Goal: Task Accomplishment & Management: Use online tool/utility

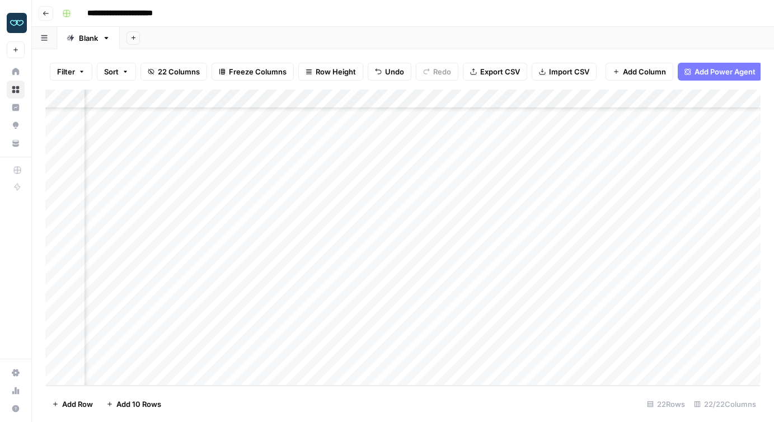
scroll to position [160, 1344]
click at [223, 298] on div "Add Column" at bounding box center [403, 238] width 716 height 296
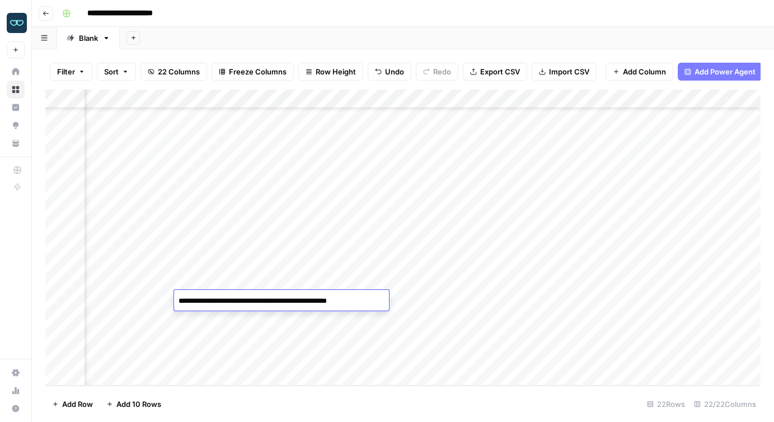
click at [223, 298] on textarea "**********" at bounding box center [279, 301] width 211 height 16
click at [208, 320] on div "Add Column" at bounding box center [403, 238] width 716 height 296
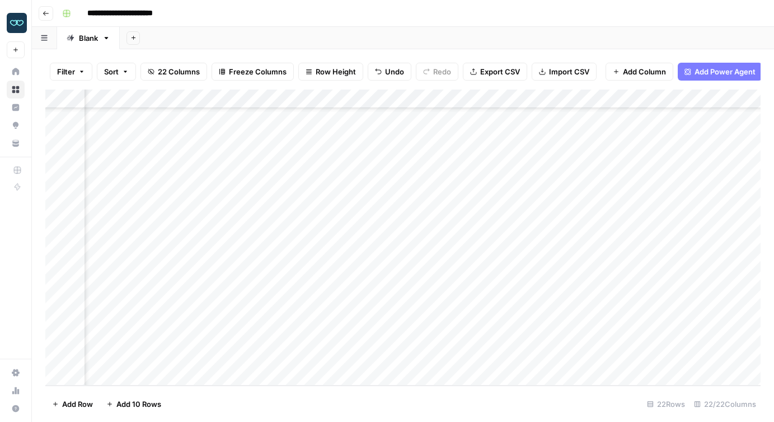
click at [309, 299] on div "Add Column" at bounding box center [403, 238] width 716 height 296
click at [345, 282] on div "Add Column" at bounding box center [403, 238] width 716 height 296
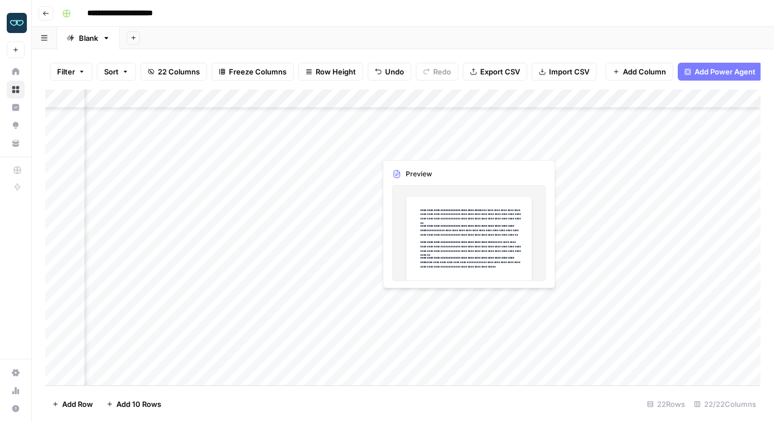
click at [400, 300] on div "Add Column" at bounding box center [403, 238] width 716 height 296
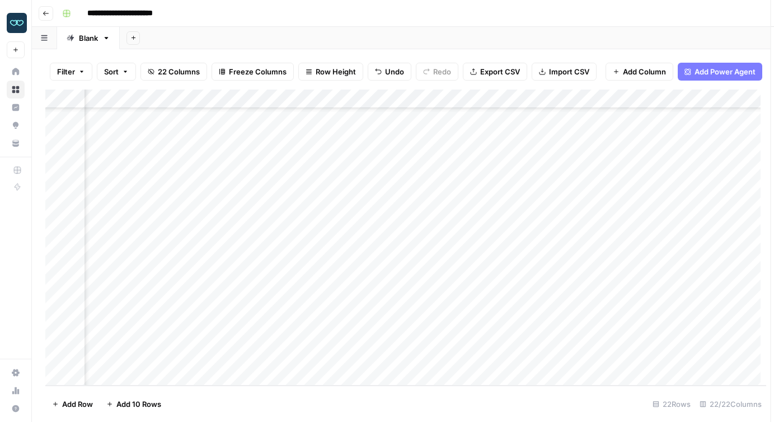
click at [400, 300] on div at bounding box center [427, 300] width 102 height 21
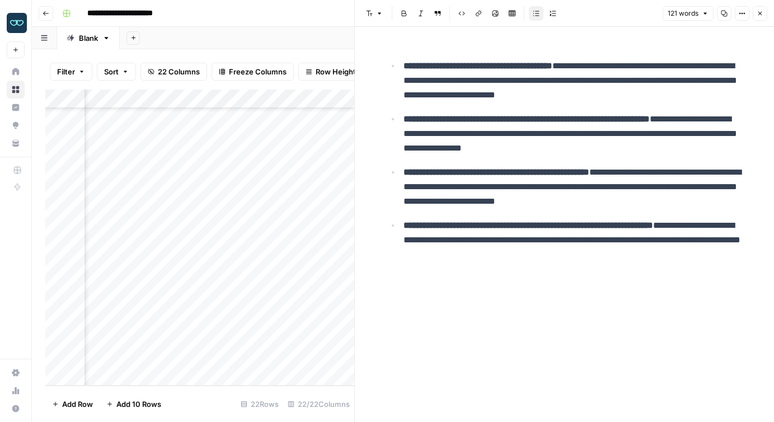
click at [763, 11] on icon "button" at bounding box center [760, 13] width 7 height 7
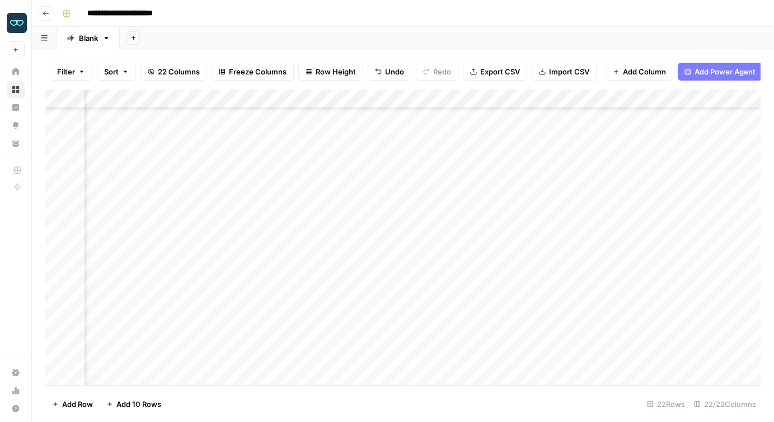
click at [237, 300] on div "Add Column" at bounding box center [403, 238] width 716 height 296
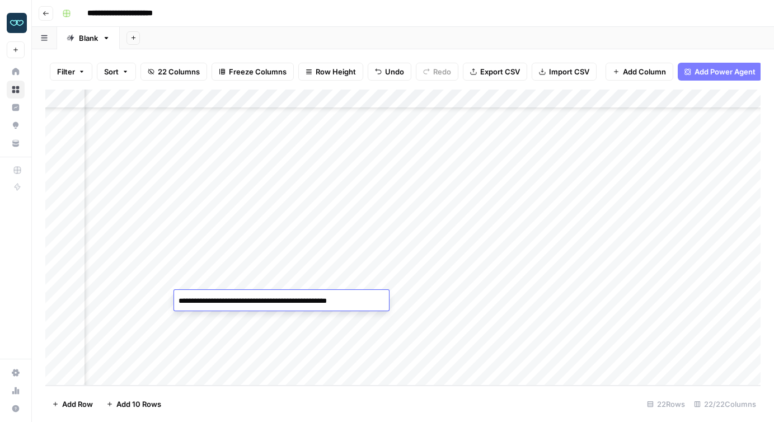
click at [237, 300] on textarea "**********" at bounding box center [279, 301] width 211 height 16
click at [114, 298] on div "Add Column" at bounding box center [403, 238] width 716 height 296
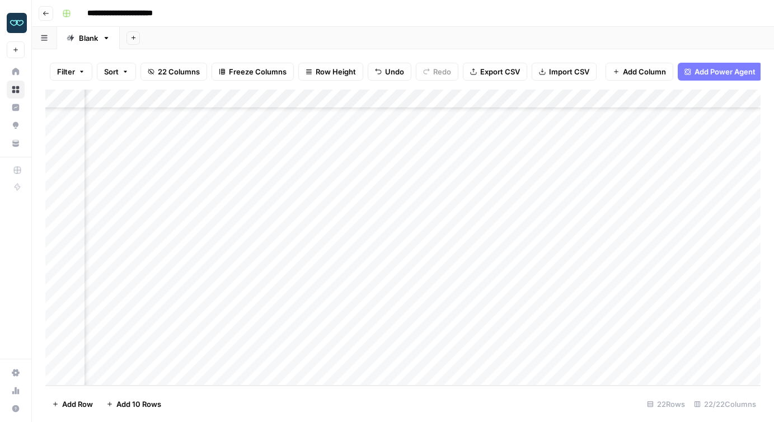
click at [114, 298] on div "Add Column" at bounding box center [403, 238] width 716 height 296
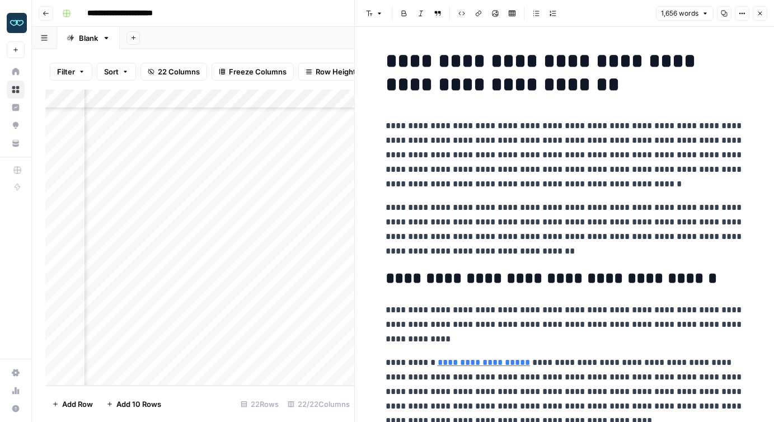
click at [560, 179] on p "**********" at bounding box center [565, 155] width 358 height 73
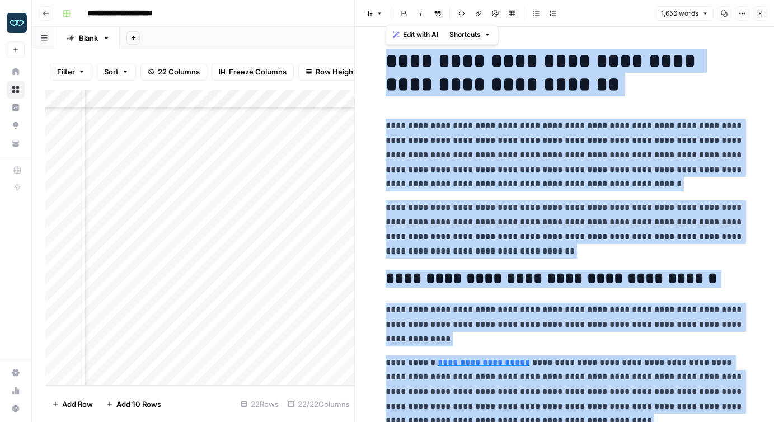
copy div "**********"
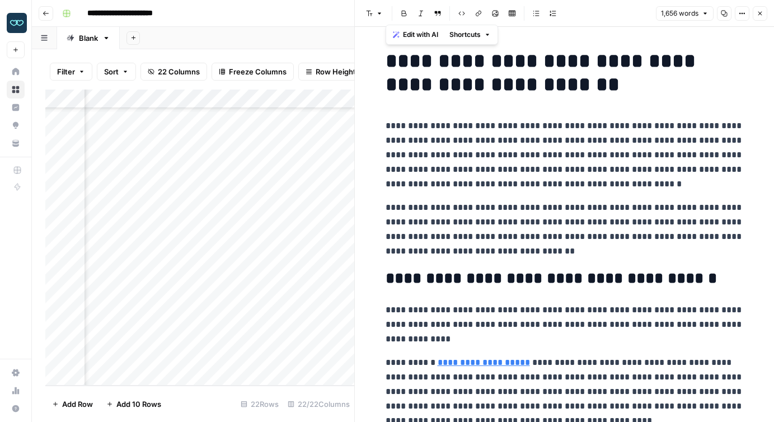
click at [443, 180] on p "**********" at bounding box center [565, 155] width 358 height 73
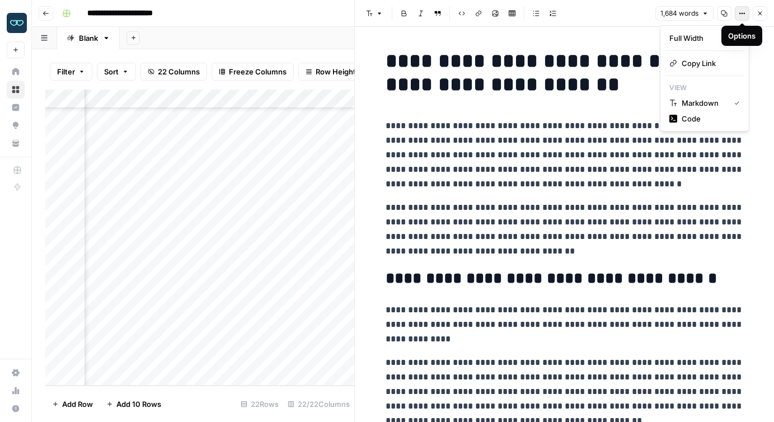
click at [741, 16] on icon "button" at bounding box center [742, 13] width 7 height 7
click at [700, 120] on span "Code" at bounding box center [709, 118] width 54 height 11
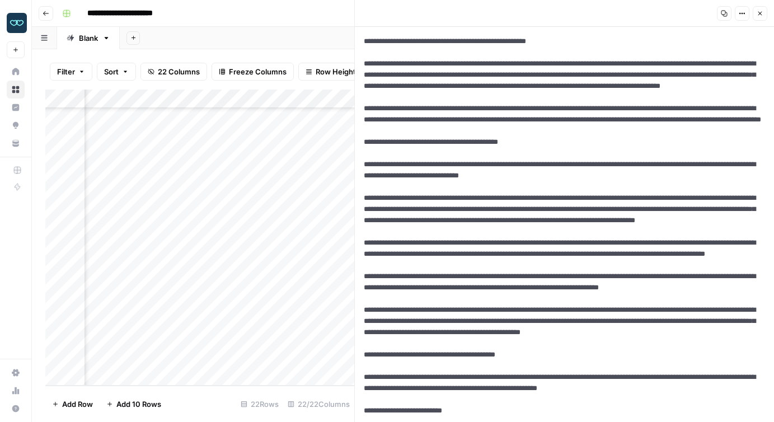
click at [211, 300] on div "Add Column" at bounding box center [199, 238] width 309 height 296
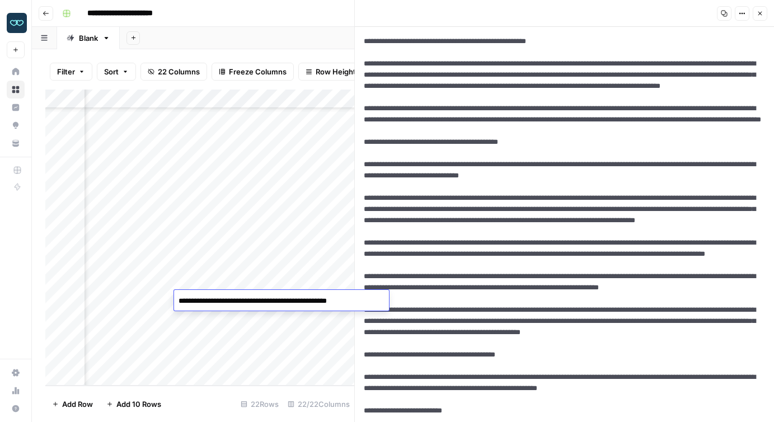
click at [211, 300] on textarea "**********" at bounding box center [279, 301] width 211 height 16
click at [232, 384] on div "Add Column" at bounding box center [199, 238] width 309 height 296
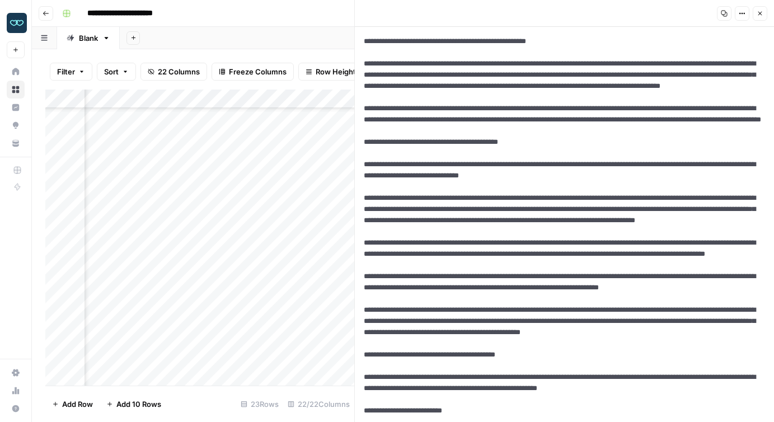
scroll to position [160, 1344]
click at [760, 15] on icon "button" at bounding box center [760, 13] width 7 height 7
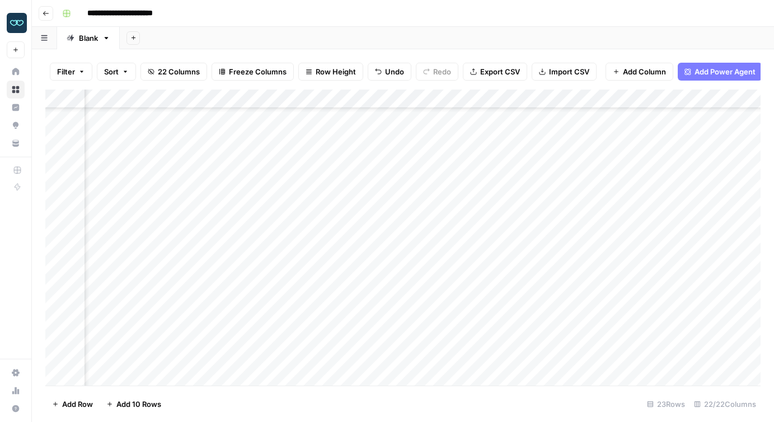
click at [298, 321] on div "Add Column" at bounding box center [403, 238] width 716 height 296
click at [302, 295] on div "Add Column" at bounding box center [403, 238] width 716 height 296
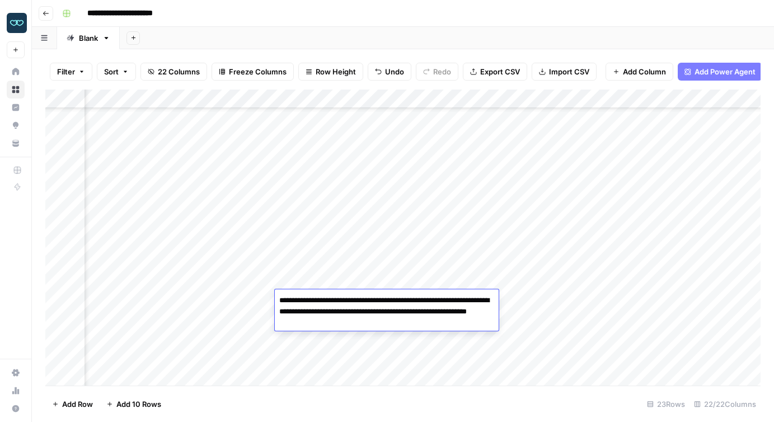
click at [302, 295] on textarea "**********" at bounding box center [387, 312] width 224 height 38
click at [323, 281] on div "Add Column" at bounding box center [403, 238] width 716 height 296
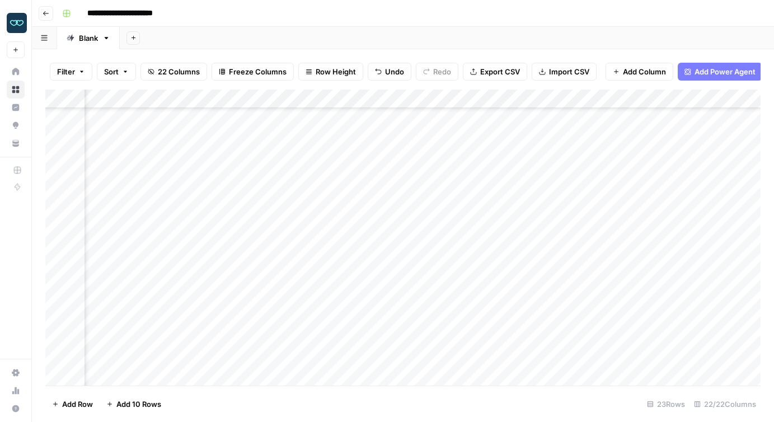
click at [315, 316] on div "Add Column" at bounding box center [403, 238] width 716 height 296
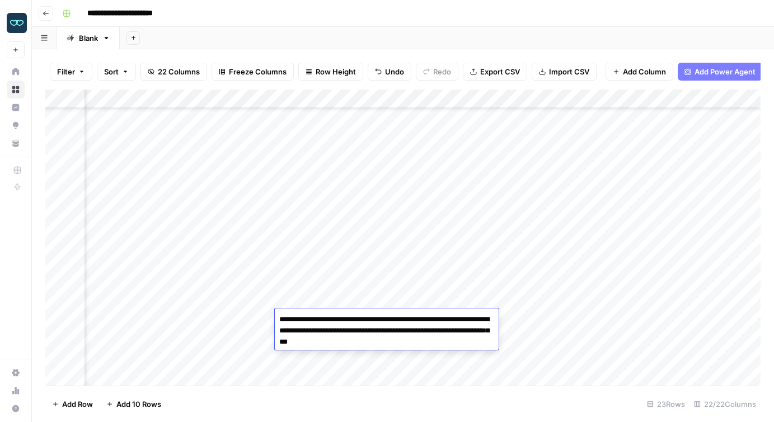
click at [290, 370] on div "Add Column" at bounding box center [403, 238] width 716 height 296
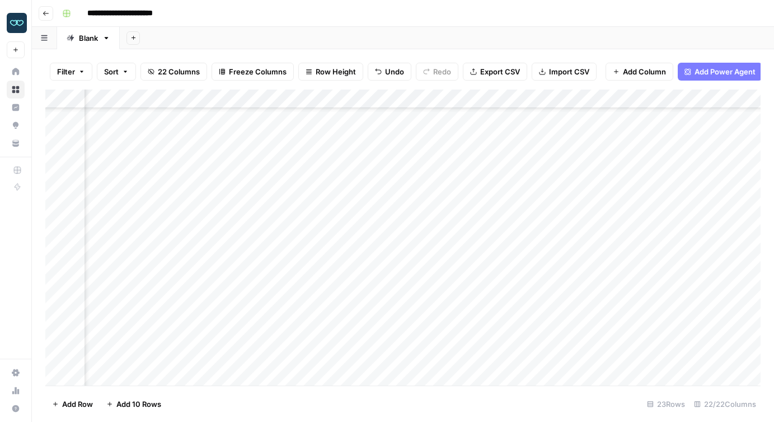
click at [305, 340] on div "Add Column" at bounding box center [403, 238] width 716 height 296
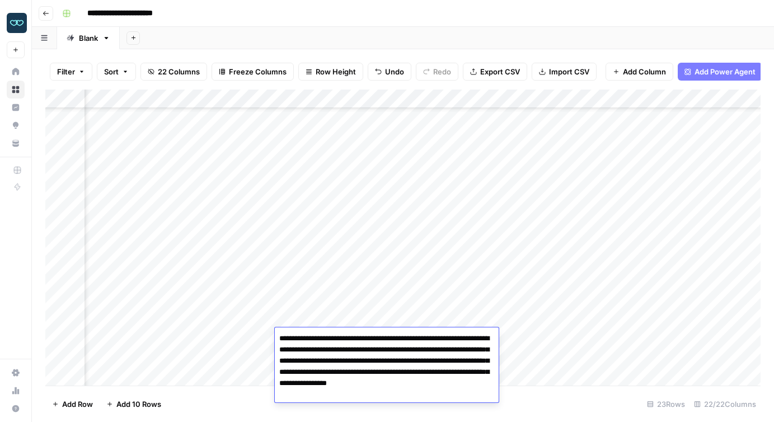
click at [246, 384] on div "Add Column" at bounding box center [403, 238] width 716 height 296
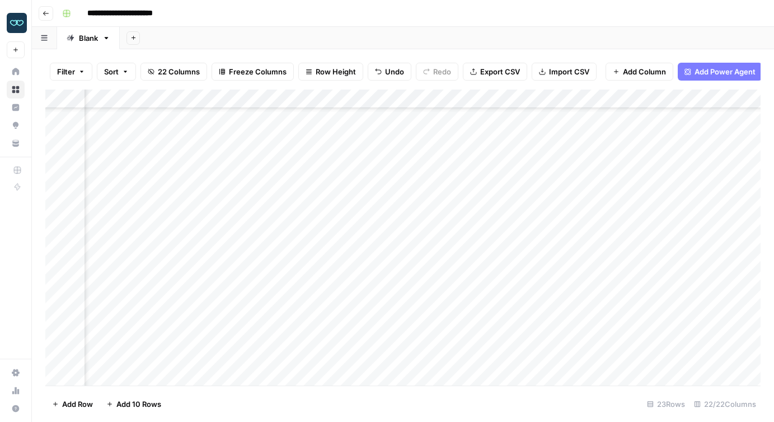
click at [325, 287] on div "Add Column" at bounding box center [403, 238] width 716 height 296
click at [217, 380] on div "Add Column" at bounding box center [403, 238] width 716 height 296
click at [318, 314] on div "Add Column" at bounding box center [403, 238] width 716 height 296
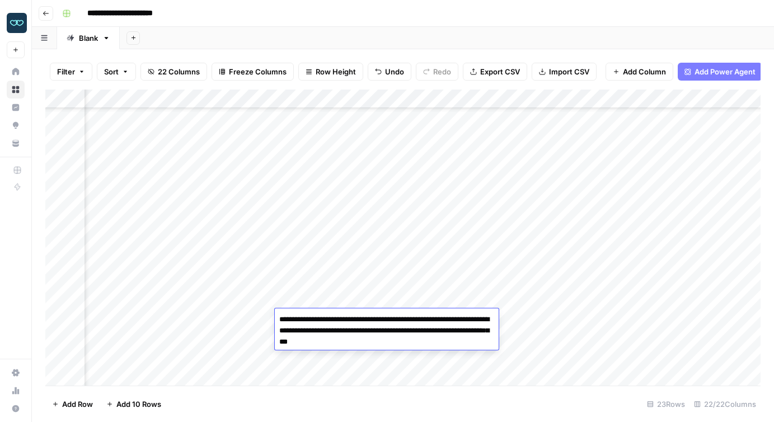
click at [315, 298] on div "Add Column" at bounding box center [403, 238] width 716 height 296
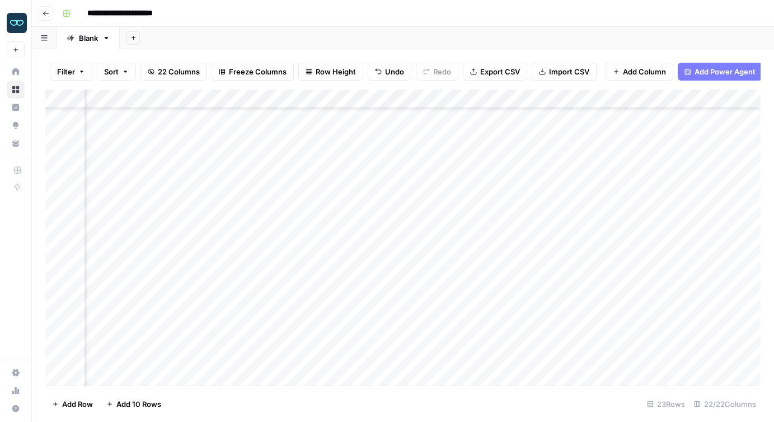
click at [315, 298] on div "Add Column" at bounding box center [403, 238] width 716 height 296
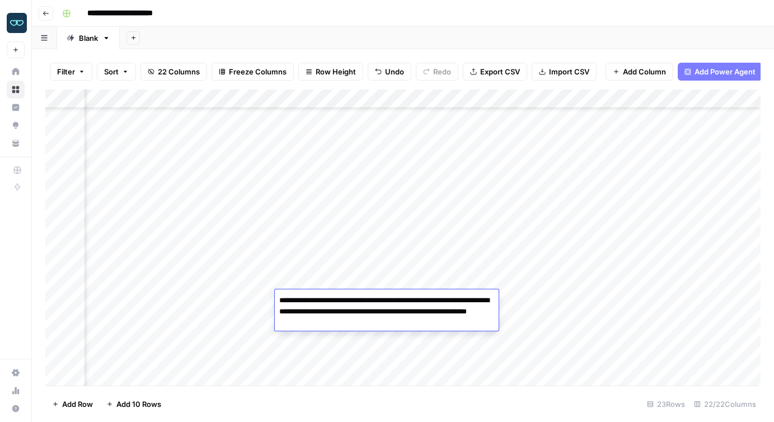
click at [304, 368] on div "Add Column" at bounding box center [403, 238] width 716 height 296
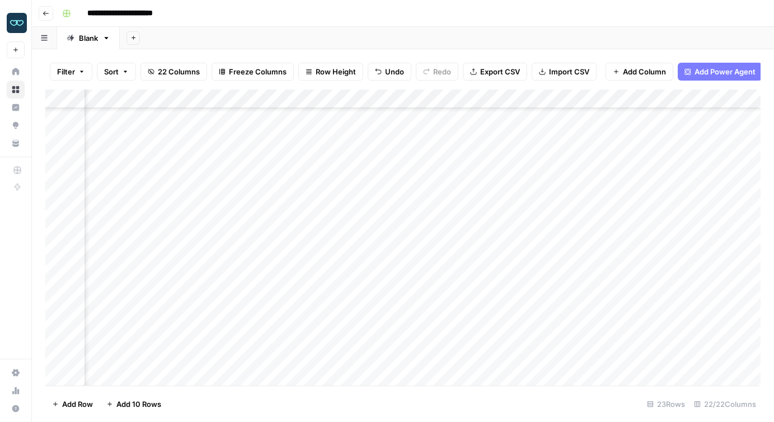
click at [309, 297] on div "Add Column" at bounding box center [403, 238] width 716 height 296
click at [271, 366] on div "Add Column" at bounding box center [403, 238] width 716 height 296
click at [313, 297] on div "Add Column" at bounding box center [403, 238] width 716 height 296
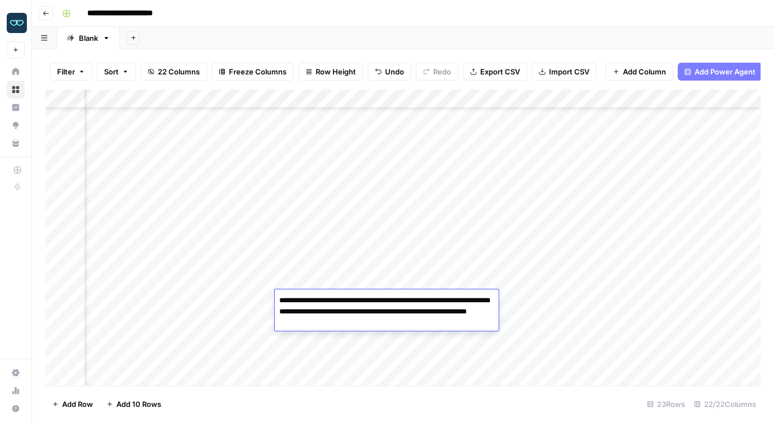
click at [313, 297] on textarea "**********" at bounding box center [387, 312] width 224 height 38
click at [373, 396] on footer "Add Row Add 10 Rows 23 Rows 22/22 Columns" at bounding box center [403, 404] width 716 height 36
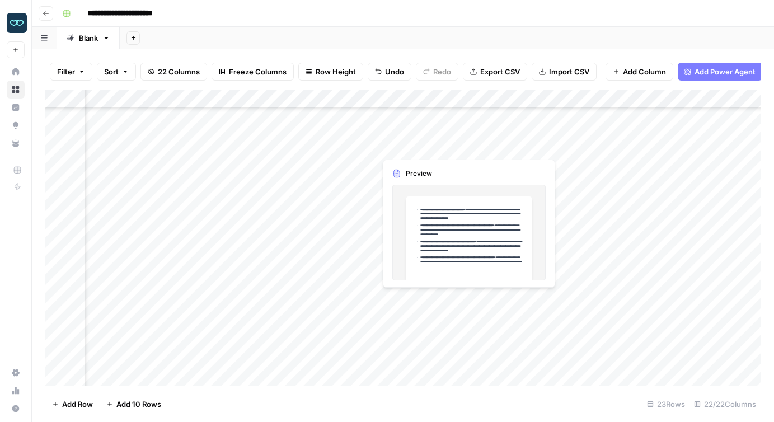
click at [402, 297] on div "Add Column" at bounding box center [403, 238] width 716 height 296
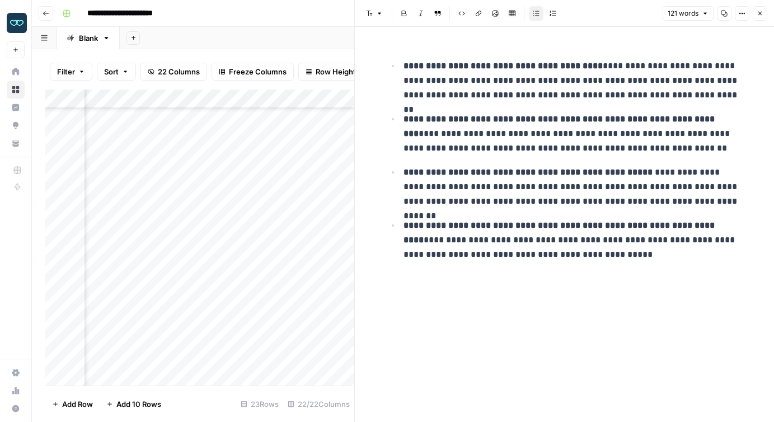
click at [735, 12] on button "Options" at bounding box center [742, 13] width 15 height 15
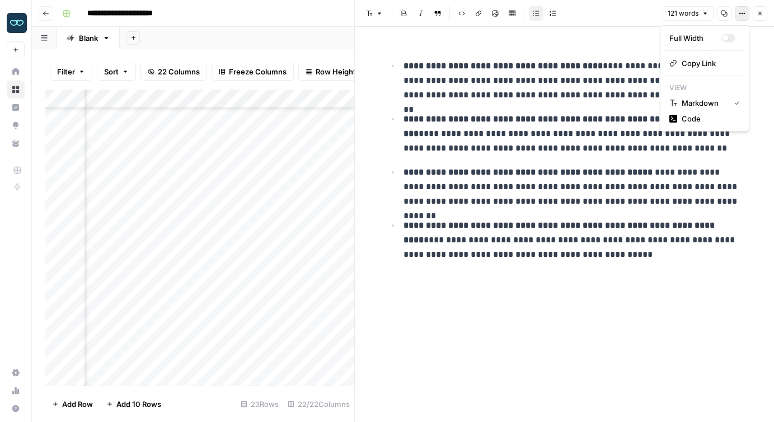
click at [694, 127] on div "Full Width Copy Link View Markdown Code" at bounding box center [705, 78] width 90 height 106
click at [681, 120] on div "Code" at bounding box center [705, 118] width 71 height 11
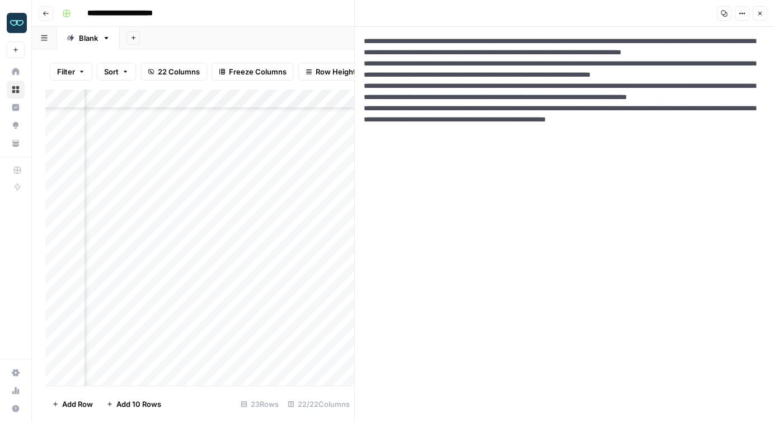
click at [483, 111] on textarea "**********" at bounding box center [564, 224] width 419 height 395
click at [219, 301] on div "Add Column" at bounding box center [199, 238] width 309 height 296
click at [127, 295] on div "Add Column" at bounding box center [199, 238] width 309 height 296
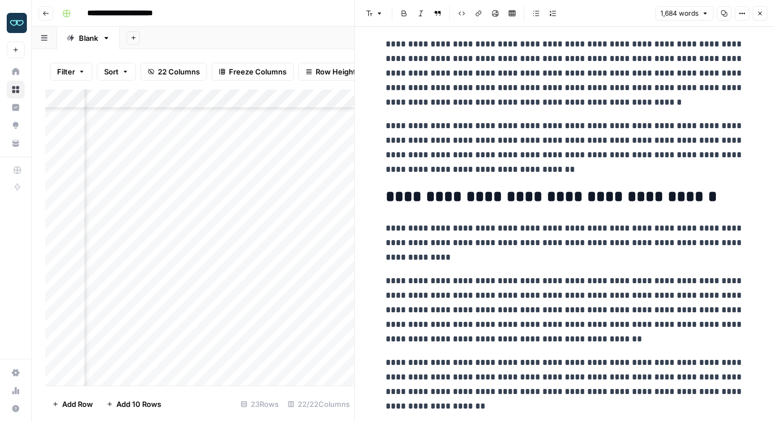
scroll to position [87, 0]
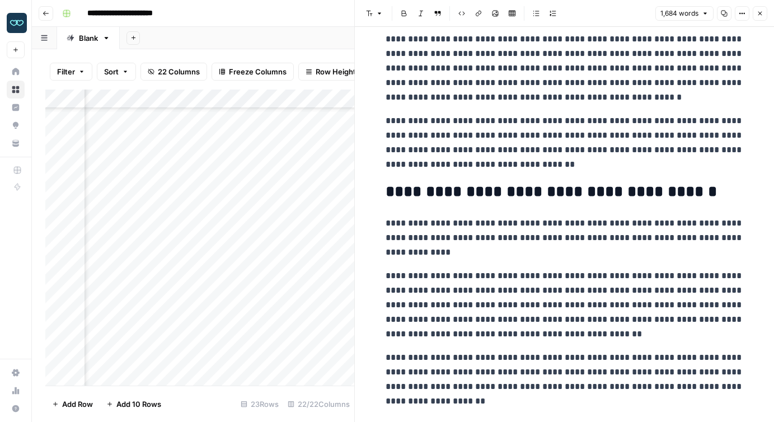
click at [682, 225] on p "**********" at bounding box center [565, 238] width 358 height 44
click at [742, 16] on icon "button" at bounding box center [742, 13] width 7 height 7
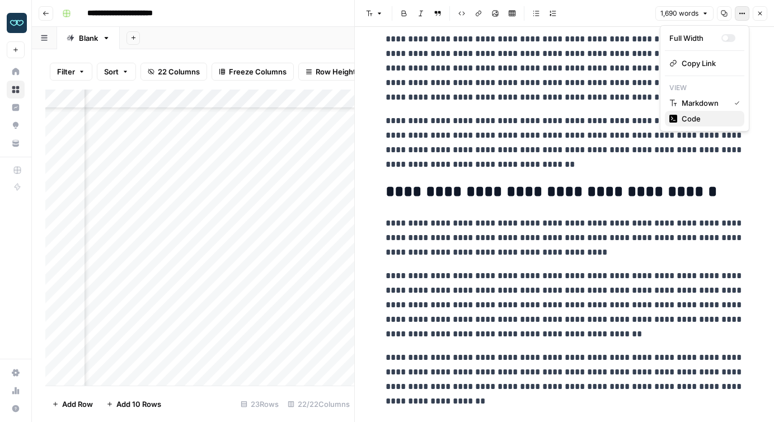
click at [700, 116] on span "Code" at bounding box center [709, 118] width 54 height 11
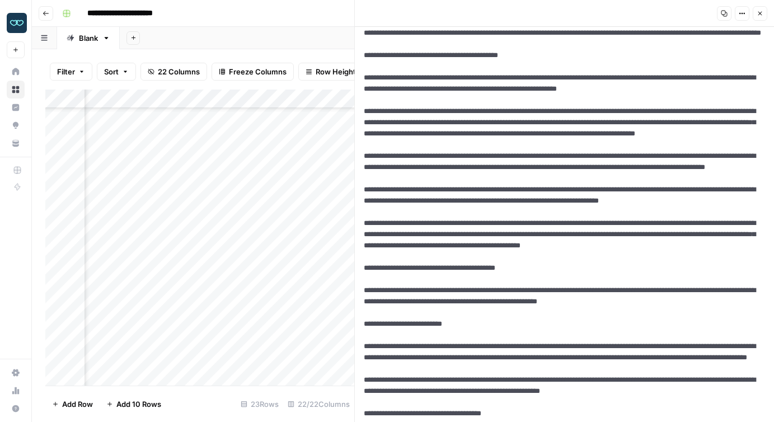
scroll to position [0, 0]
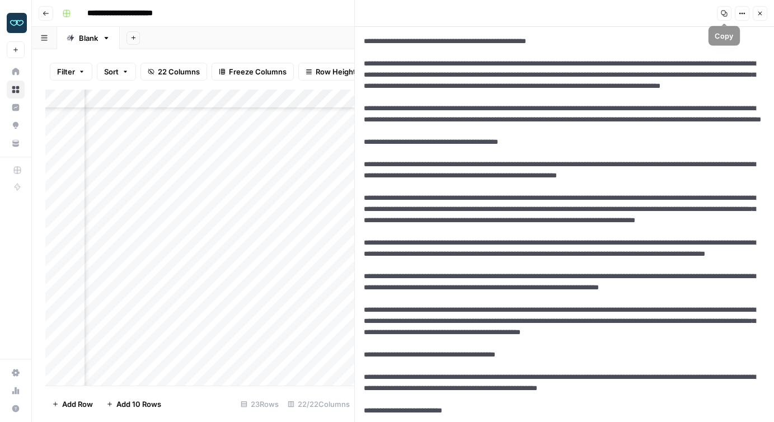
click at [725, 13] on icon "button" at bounding box center [724, 13] width 7 height 7
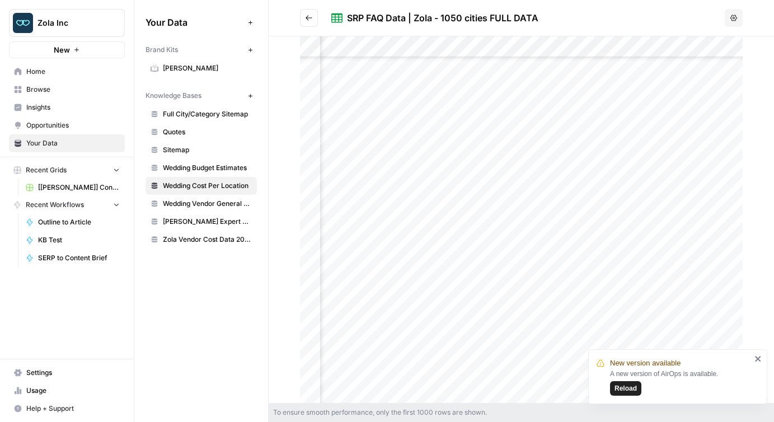
scroll to position [2795, 1348]
click at [217, 235] on span "Zola Vendor Cost Data 2025" at bounding box center [207, 240] width 89 height 10
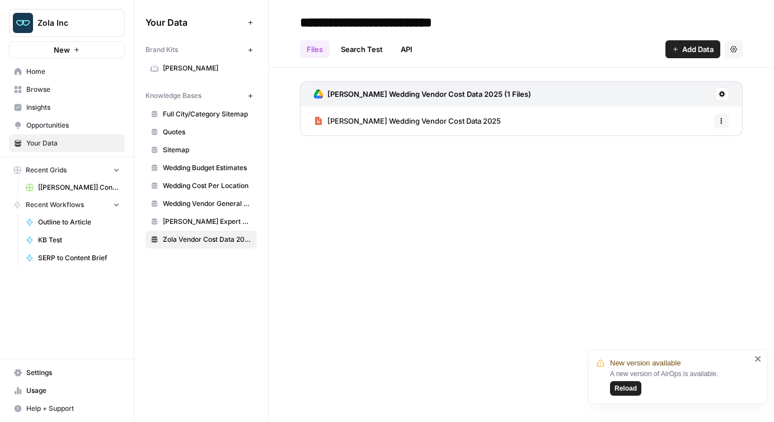
click at [395, 119] on span "Zola Wedding Vendor Cost Data 2025" at bounding box center [415, 120] width 174 height 11
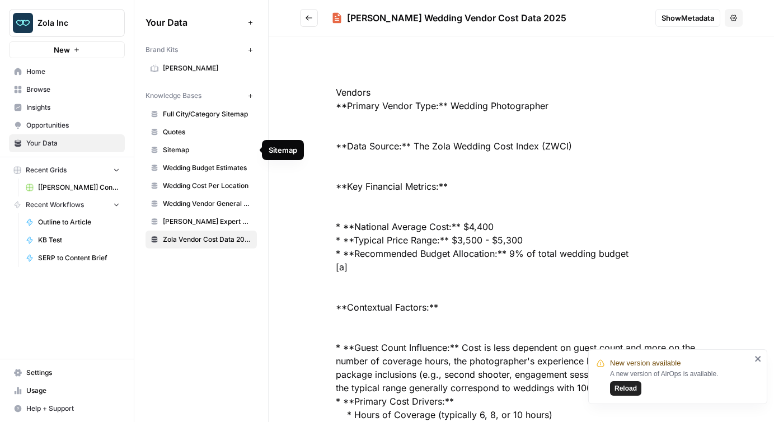
click at [211, 166] on span "Wedding Budget Estimates" at bounding box center [207, 168] width 89 height 10
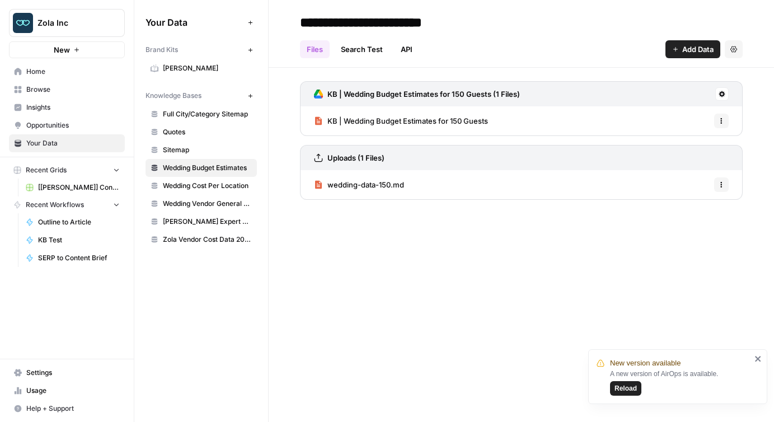
click at [204, 184] on span "Wedding Cost Per Location" at bounding box center [207, 186] width 89 height 10
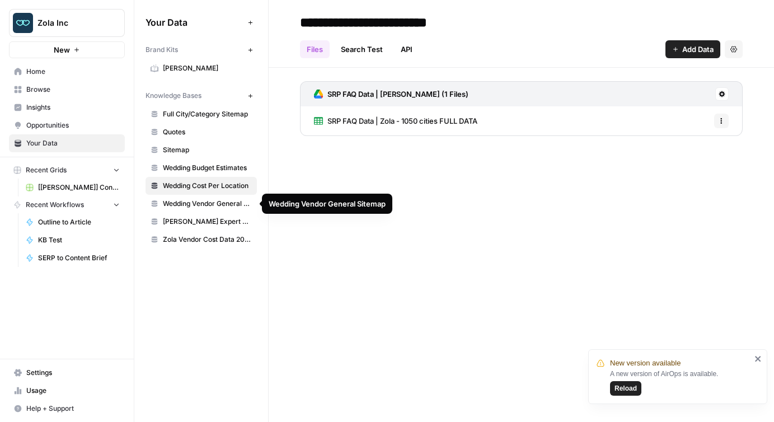
click at [202, 208] on span "Wedding Vendor General Sitemap" at bounding box center [207, 204] width 89 height 10
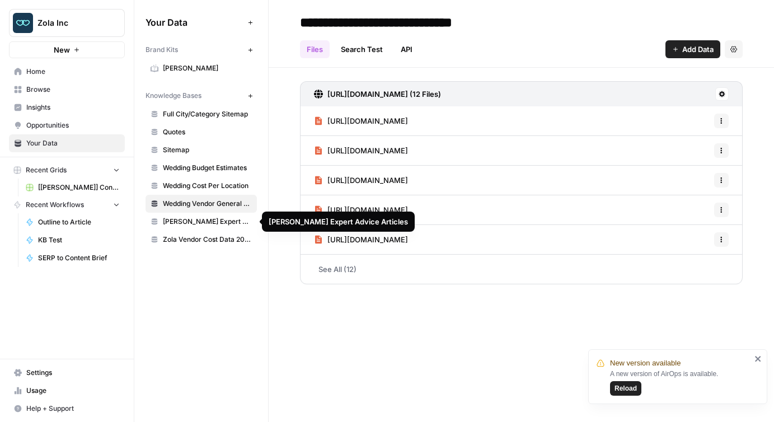
click at [205, 222] on span "Zola Expert Advice Articles" at bounding box center [207, 222] width 89 height 10
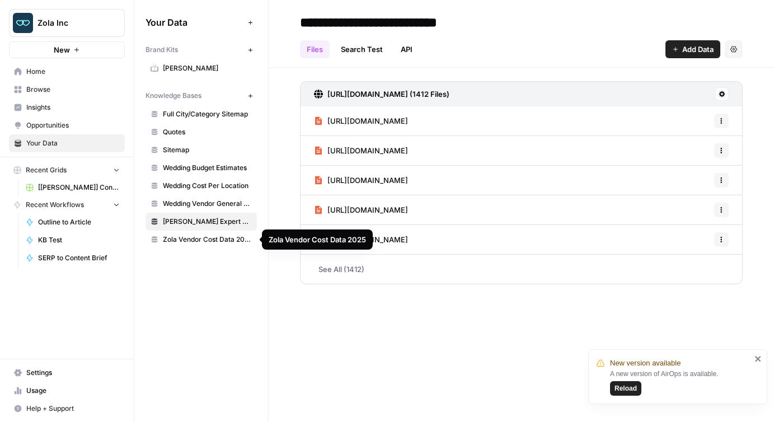
click at [206, 242] on span "Zola Vendor Cost Data 2025" at bounding box center [207, 240] width 89 height 10
